Goal: Task Accomplishment & Management: Use online tool/utility

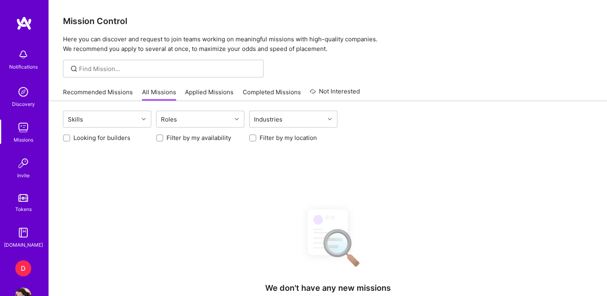
click at [18, 266] on div "D" at bounding box center [23, 269] width 16 height 16
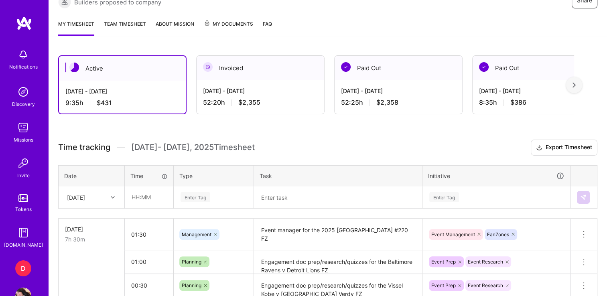
scroll to position [172, 0]
click at [140, 197] on input "text" at bounding box center [149, 196] width 48 height 21
type input "00:45"
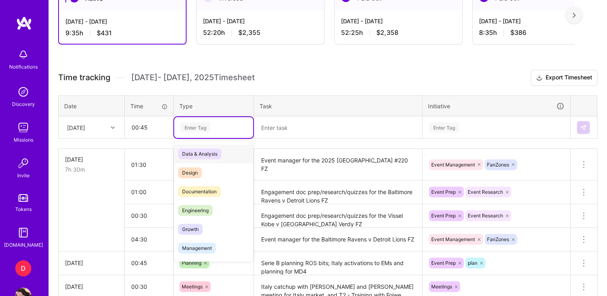
scroll to position [241, 0]
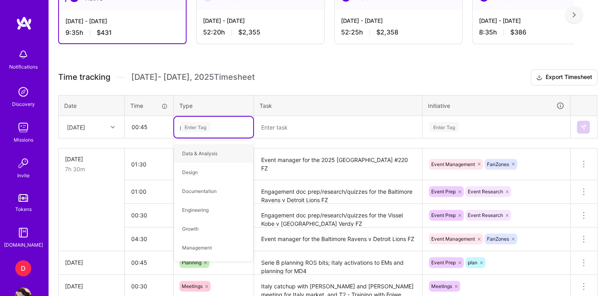
type input "pla"
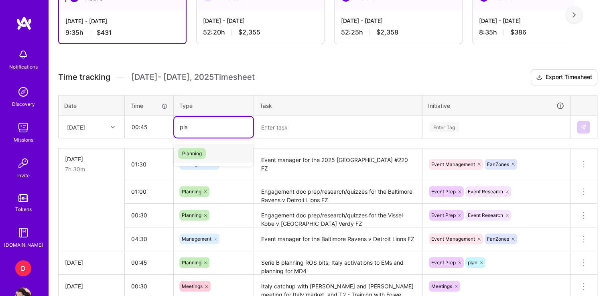
click at [195, 151] on span "Planning" at bounding box center [192, 153] width 28 height 11
click at [302, 120] on textarea at bounding box center [338, 127] width 167 height 21
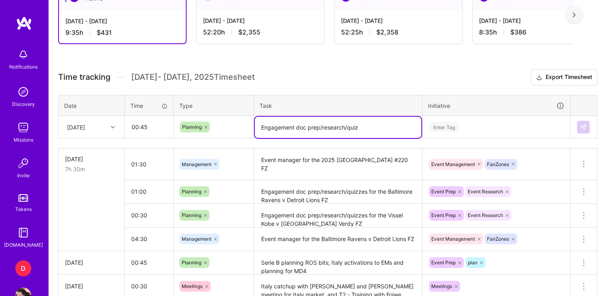
scroll to position [252, 0]
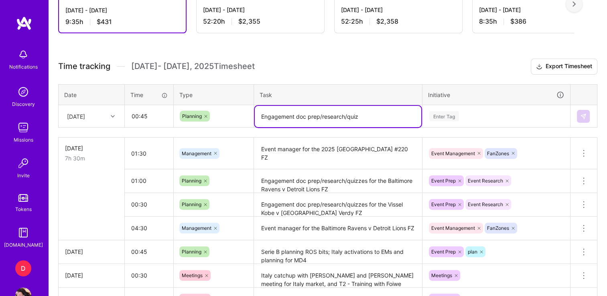
click at [374, 115] on textarea "Engagement doc prep/research/quiz" at bounding box center [338, 116] width 167 height 21
paste textarea "Bayern München v [GEOGRAPHIC_DATA]"
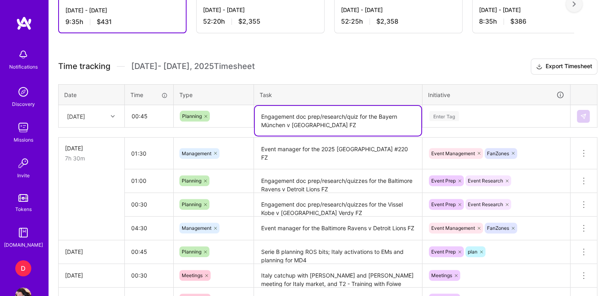
type textarea "Engagement doc prep/research/quiz for the Bayern München v [GEOGRAPHIC_DATA] FZ"
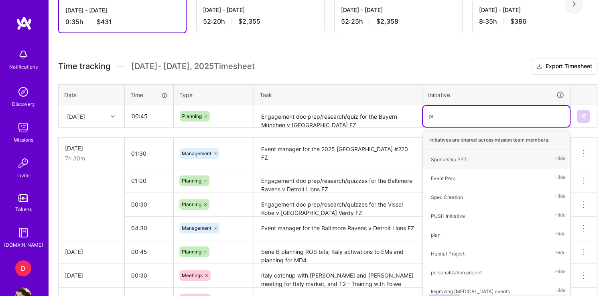
type input "pre"
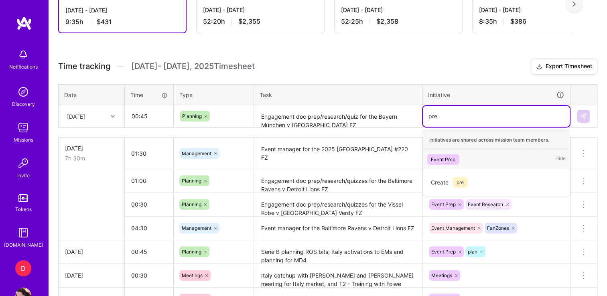
click at [446, 155] on div "Event Prep" at bounding box center [443, 159] width 24 height 8
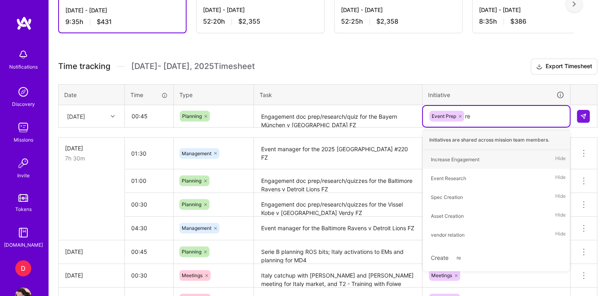
type input "res"
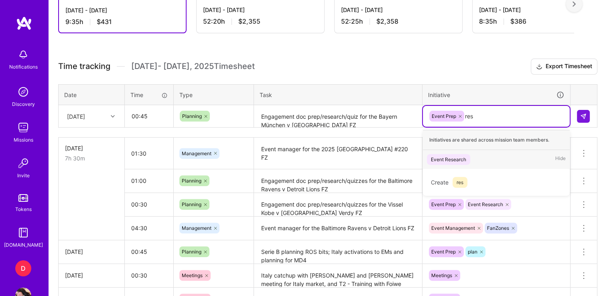
click at [446, 159] on div "Event Research" at bounding box center [448, 159] width 35 height 8
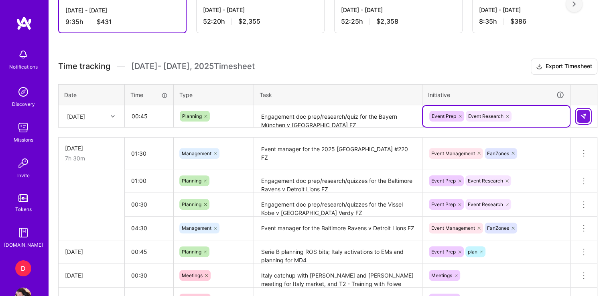
click at [587, 115] on button at bounding box center [583, 116] width 13 height 13
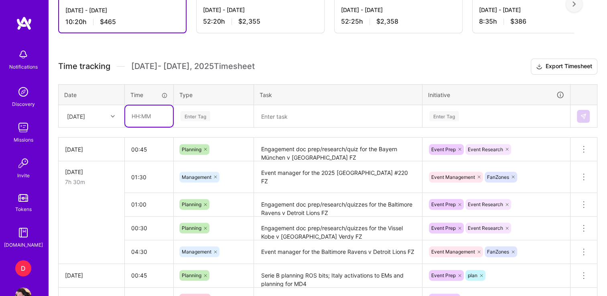
click at [141, 114] on input "text" at bounding box center [149, 116] width 48 height 21
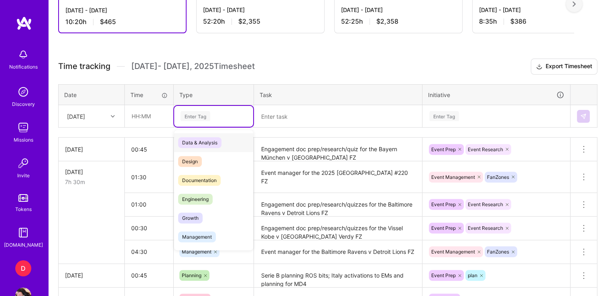
click at [213, 112] on div "Enter Tag" at bounding box center [214, 116] width 68 height 10
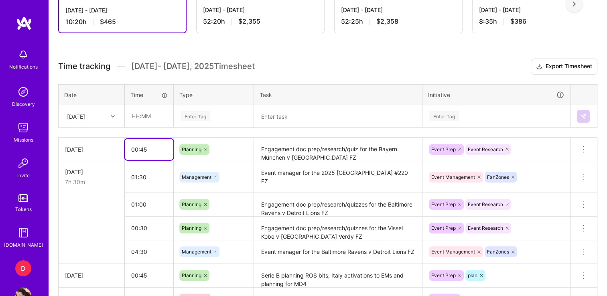
click at [154, 143] on input "00:45" at bounding box center [149, 149] width 49 height 21
type input "00:55"
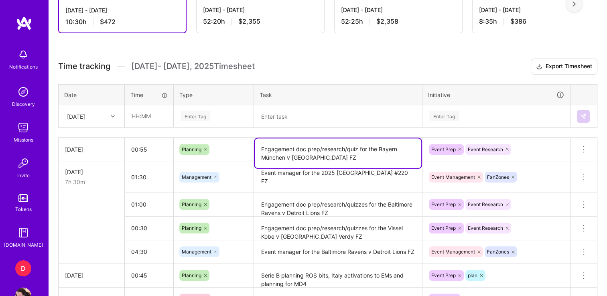
click at [342, 156] on textarea "Engagement doc prep/research/quiz for the Bayern München v [GEOGRAPHIC_DATA] FZ" at bounding box center [338, 154] width 167 height 30
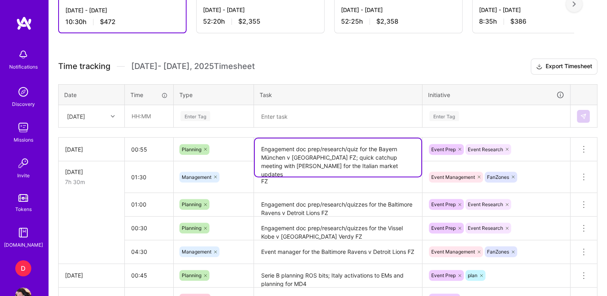
type textarea "Engagement doc prep/research/quiz for the Bayern München v [GEOGRAPHIC_DATA] FZ…"
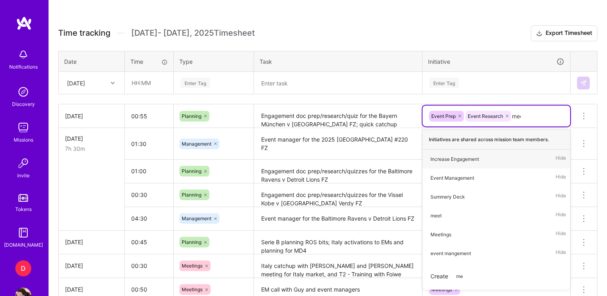
type input "meet"
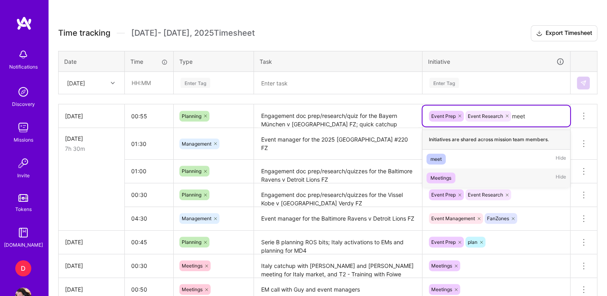
click at [436, 178] on div "Meetings" at bounding box center [441, 178] width 21 height 8
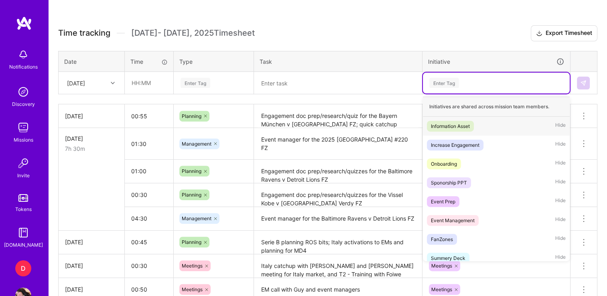
click at [524, 86] on div "Enter Tag" at bounding box center [497, 83] width 136 height 10
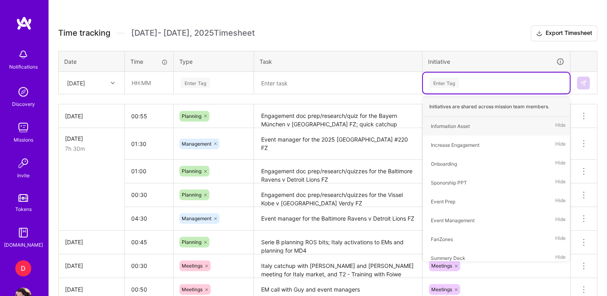
click at [377, 83] on div at bounding box center [338, 83] width 167 height 0
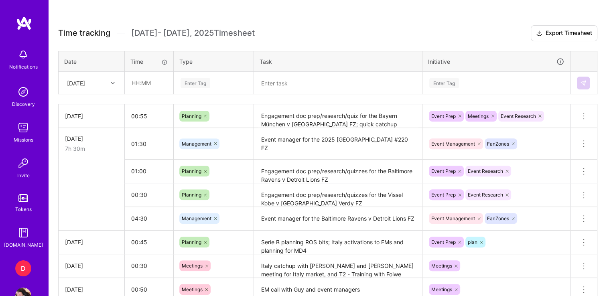
click at [375, 45] on div "Time tracking [DATE] - [DATE] Timesheet Export Timesheet Date Time Type Task In…" at bounding box center [328, 174] width 540 height 298
click at [151, 109] on input "00:55" at bounding box center [149, 116] width 49 height 21
type input "0"
type input ":"
type input "01:00"
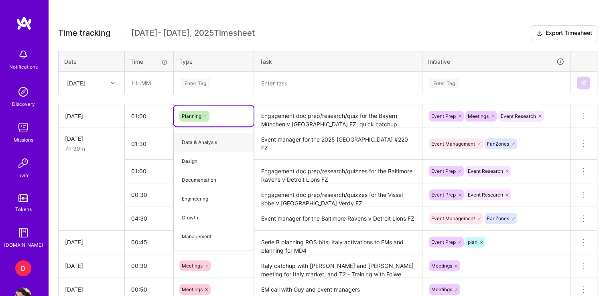
click at [310, 123] on textarea "Engagement doc prep/research/quiz for the Bayern München v [GEOGRAPHIC_DATA] FZ…" at bounding box center [338, 116] width 167 height 22
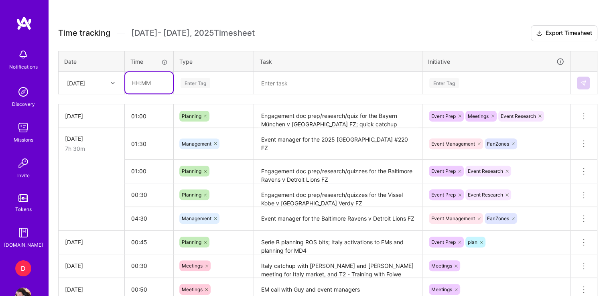
click at [139, 80] on input "text" at bounding box center [149, 82] width 48 height 21
type input "03:00"
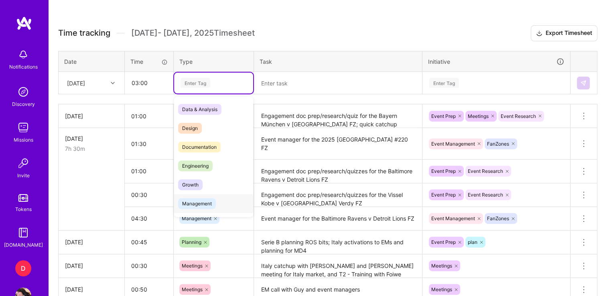
click at [203, 203] on span "Management" at bounding box center [197, 203] width 38 height 11
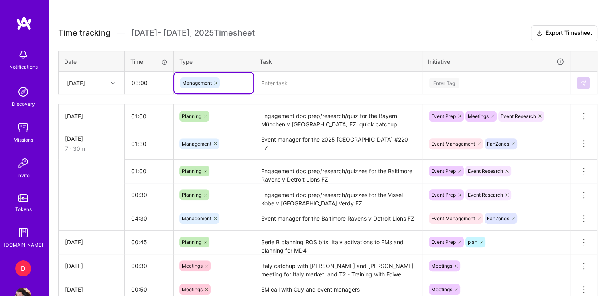
click at [278, 81] on textarea at bounding box center [338, 83] width 167 height 21
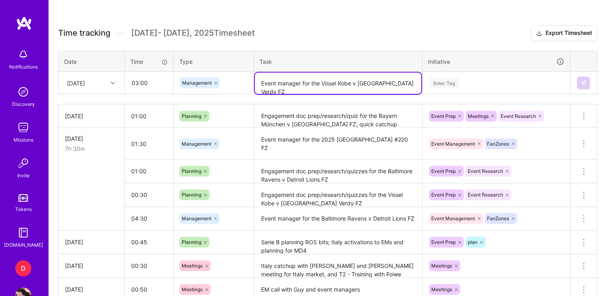
type textarea "Event manager for the Vissel Kobe v [GEOGRAPHIC_DATA] Verdy FZ"
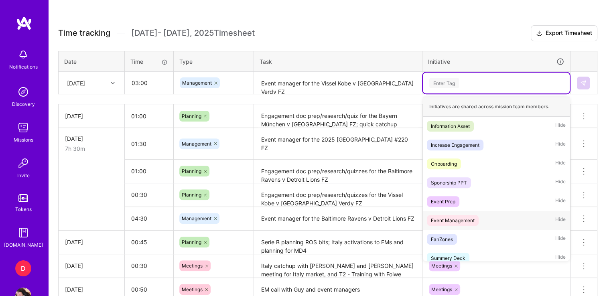
click at [453, 219] on div "Event Management" at bounding box center [453, 220] width 44 height 8
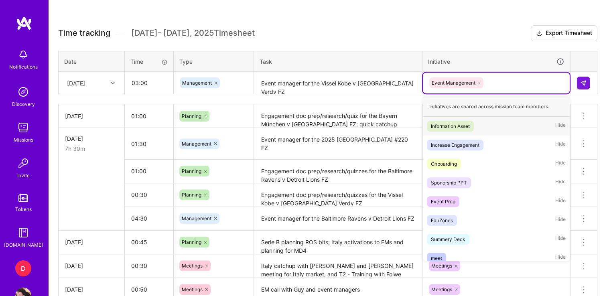
click at [498, 82] on div "Event Management" at bounding box center [497, 83] width 136 height 12
click at [451, 222] on div "FanZones" at bounding box center [442, 220] width 22 height 8
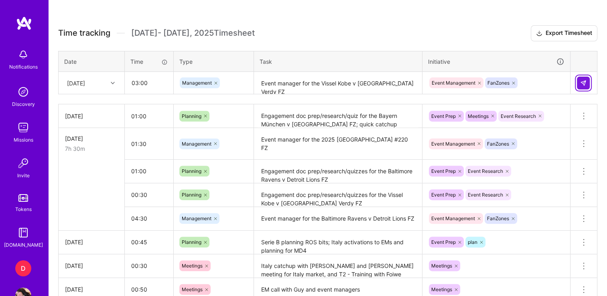
click at [577, 83] on button at bounding box center [583, 83] width 13 height 13
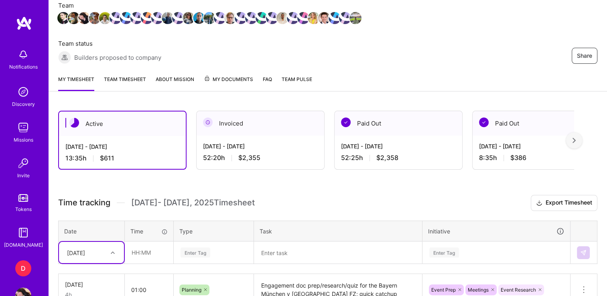
scroll to position [116, 0]
